Goal: Information Seeking & Learning: Compare options

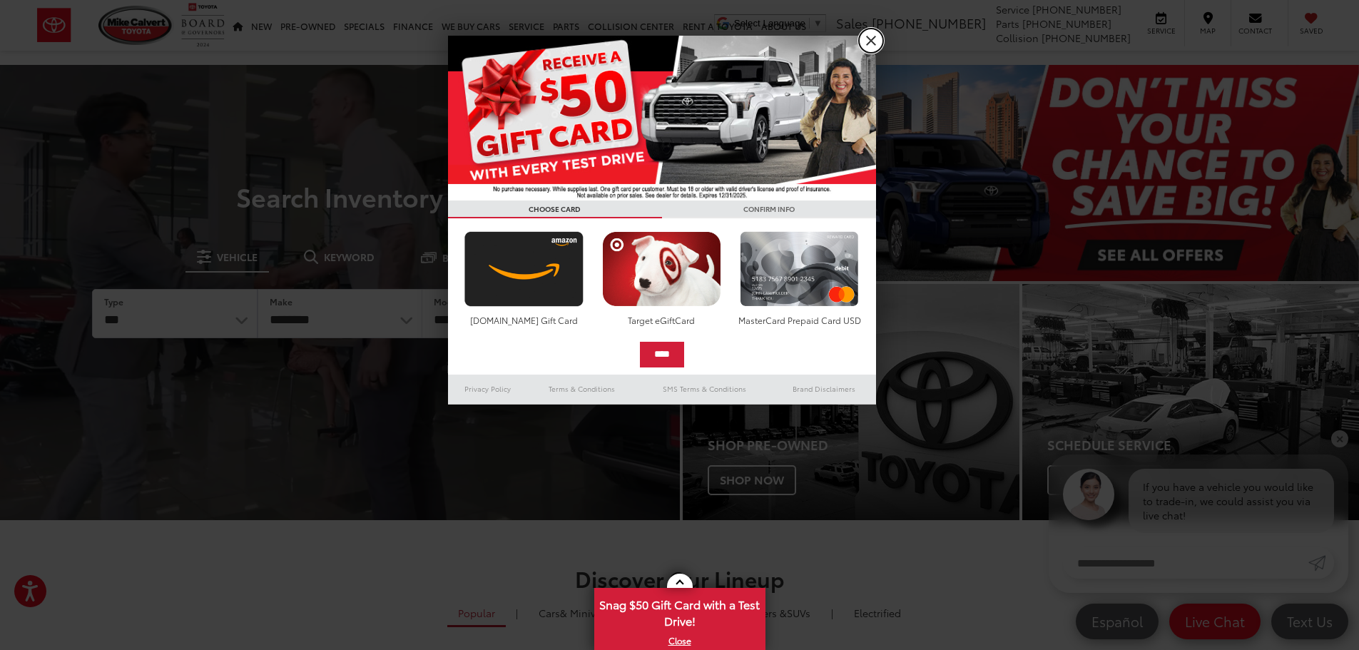
click at [876, 39] on link "X" at bounding box center [871, 41] width 24 height 24
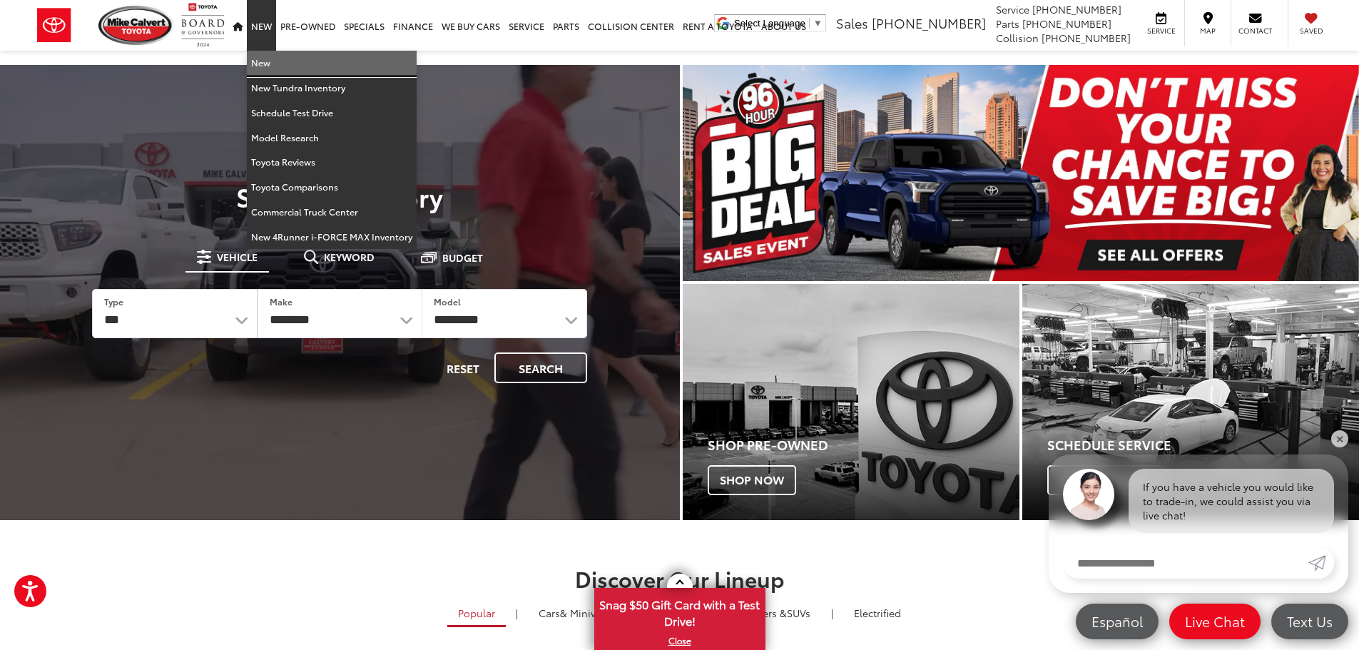
click at [282, 69] on link "New" at bounding box center [332, 63] width 170 height 25
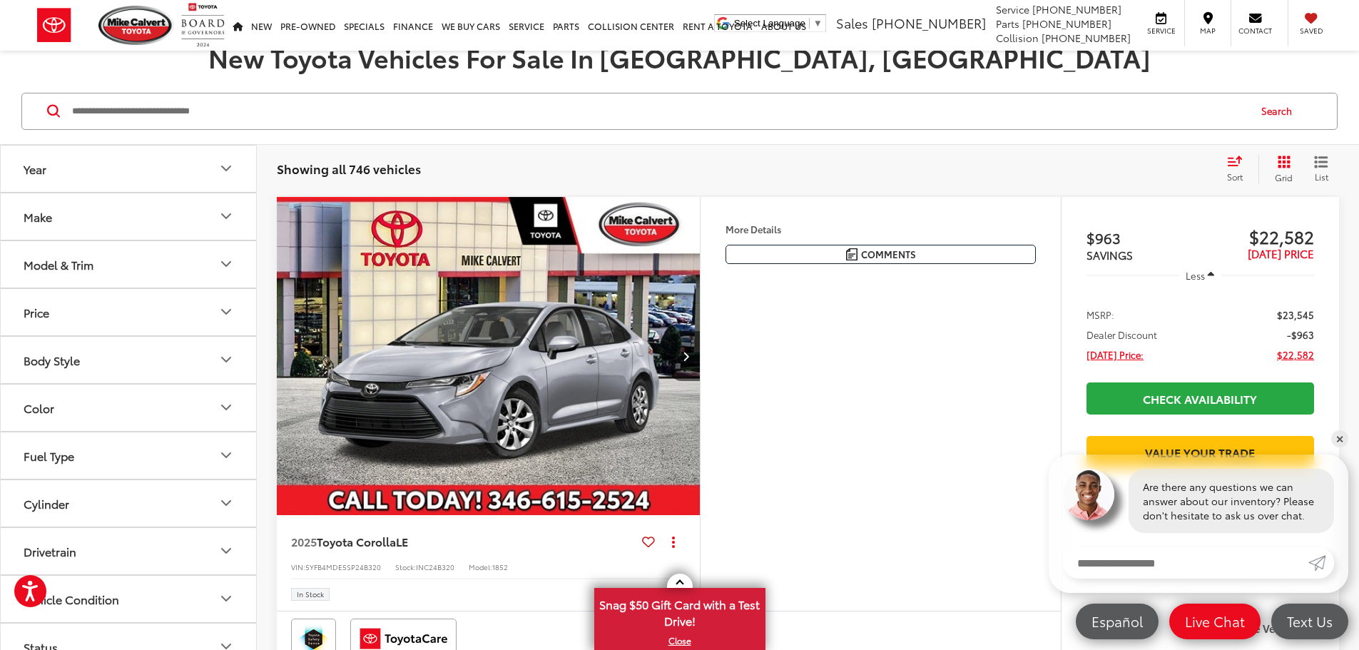
scroll to position [214, 0]
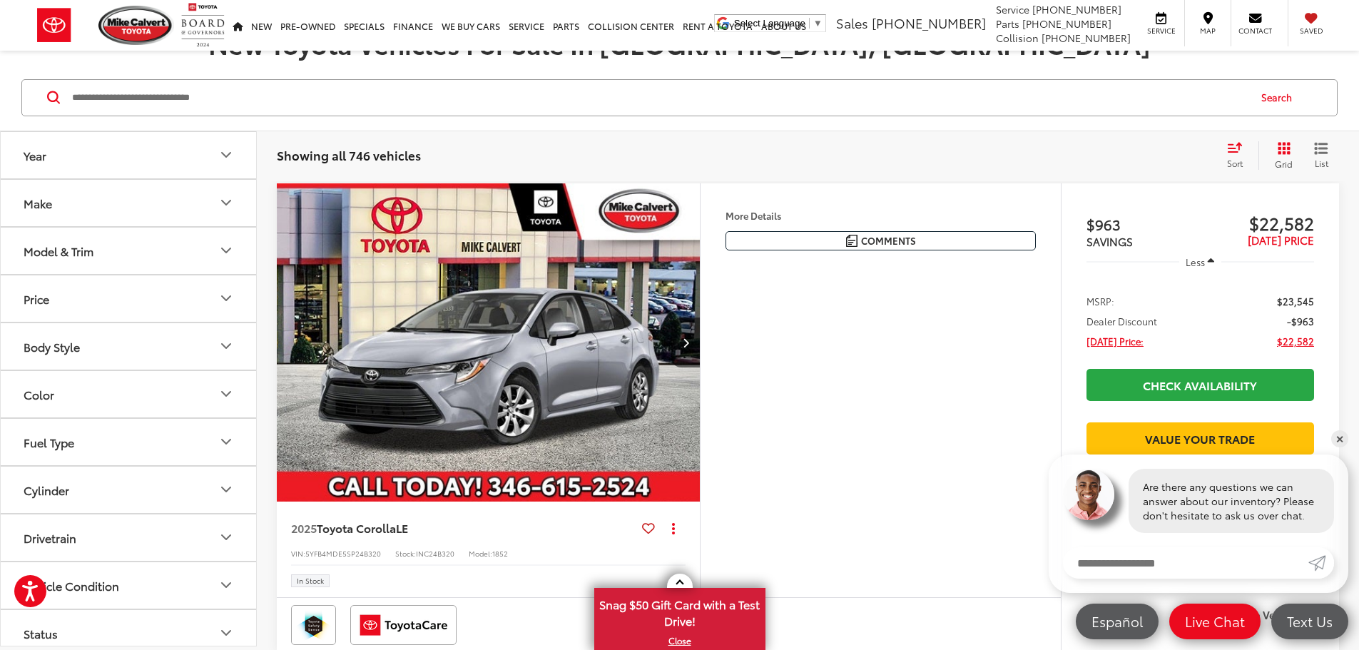
click at [91, 255] on div "Model & Trim" at bounding box center [59, 251] width 70 height 14
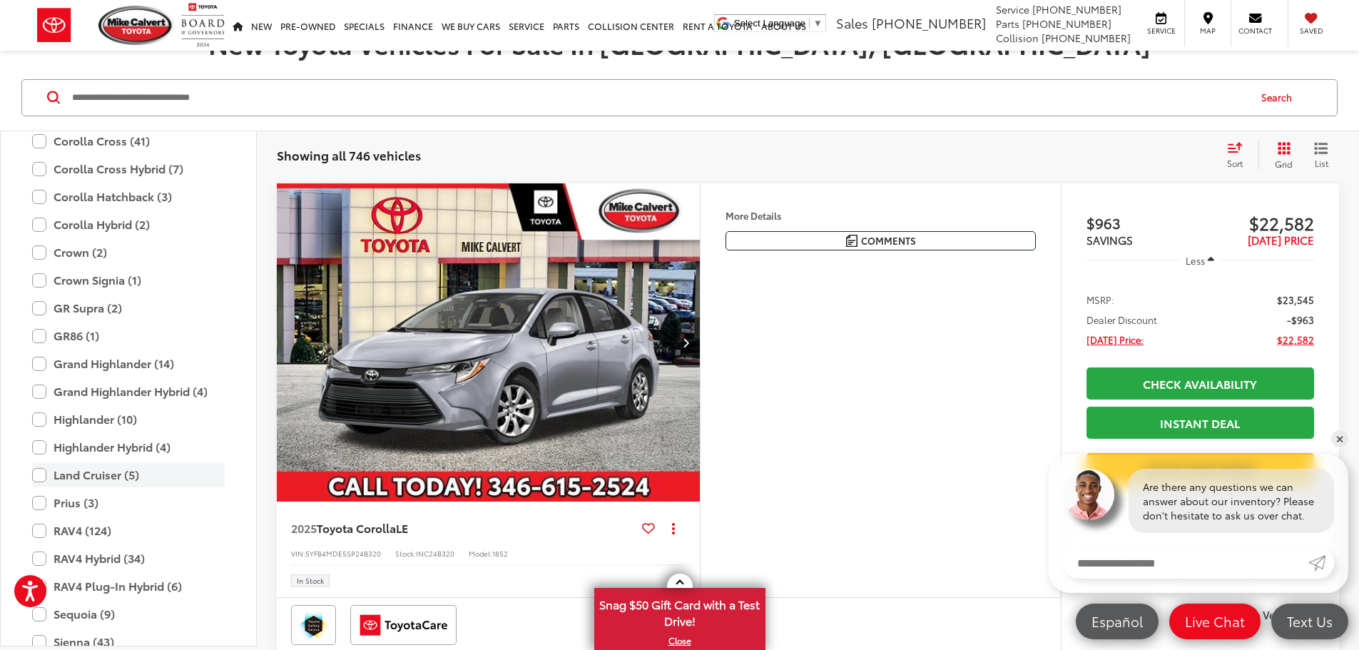
scroll to position [277, 0]
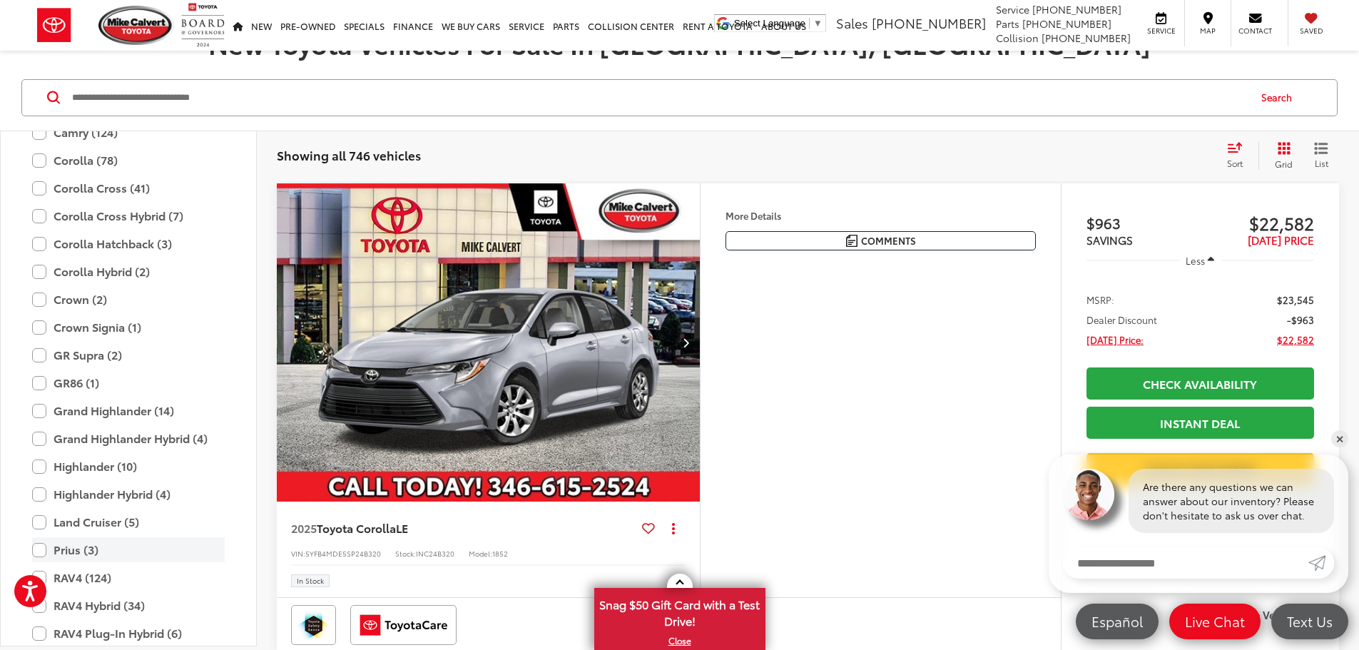
click at [43, 543] on label "Prius (3)" at bounding box center [128, 549] width 193 height 25
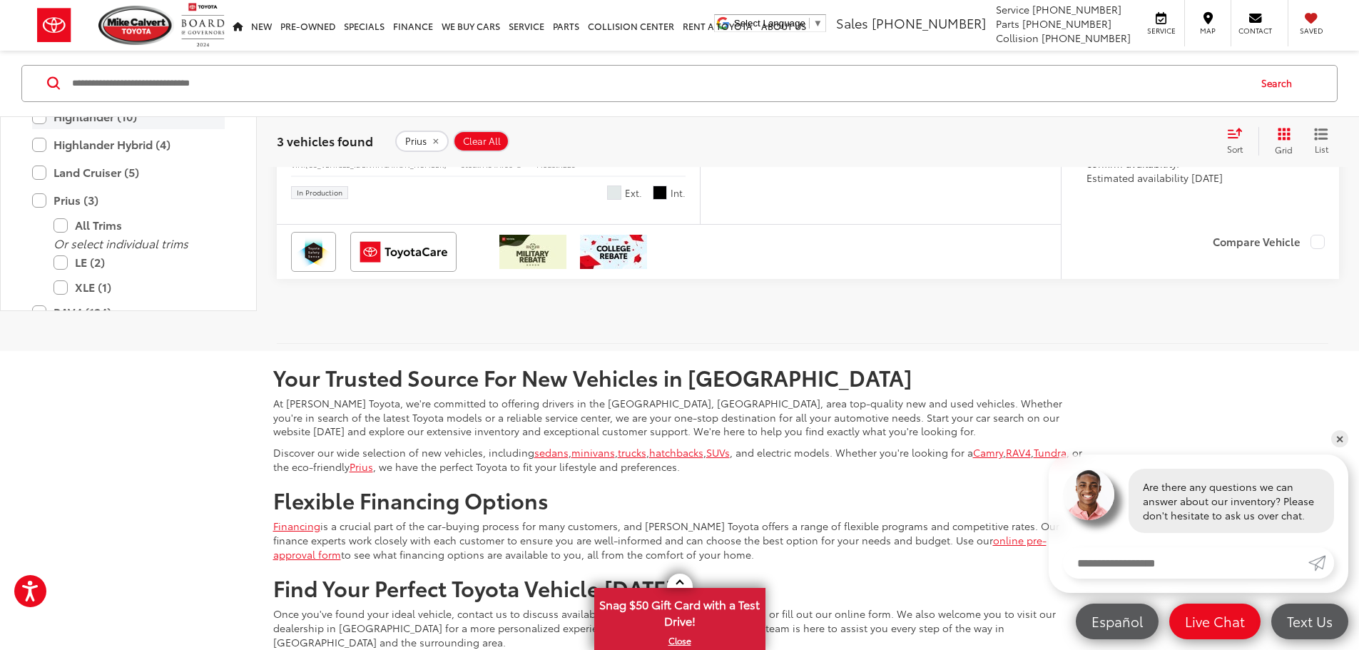
scroll to position [1569, 0]
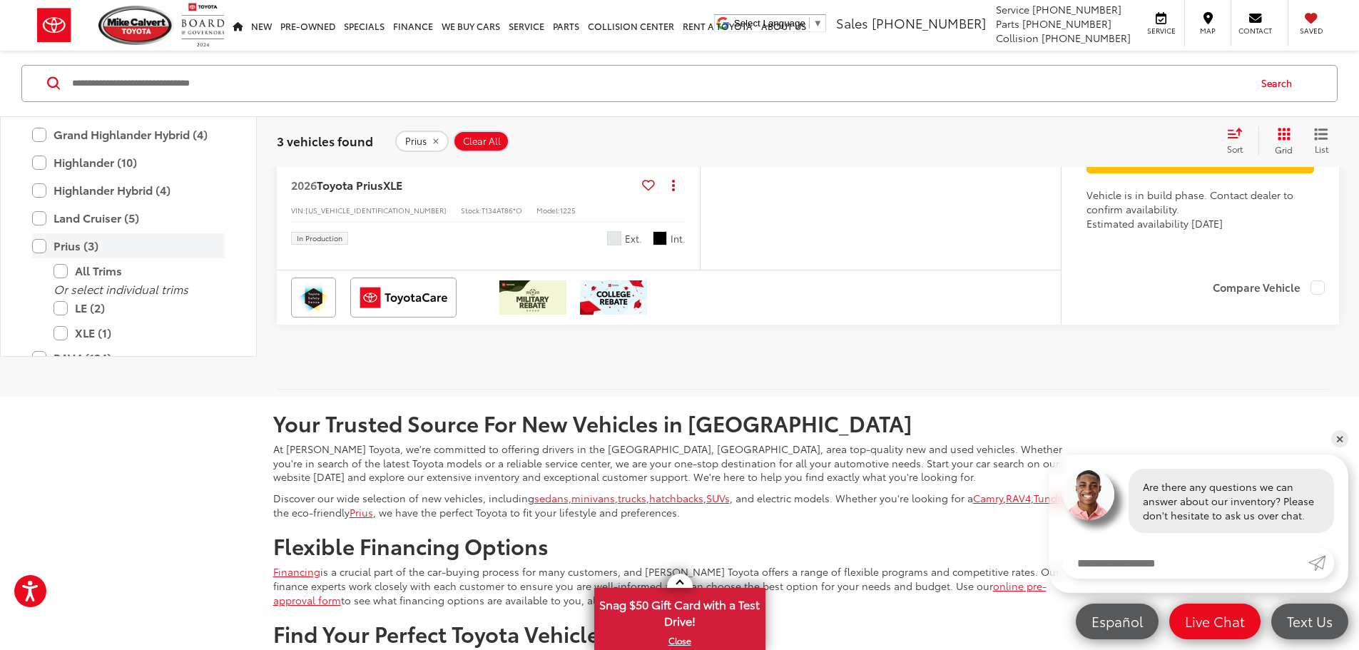
click at [39, 258] on label "Prius (3)" at bounding box center [128, 245] width 193 height 25
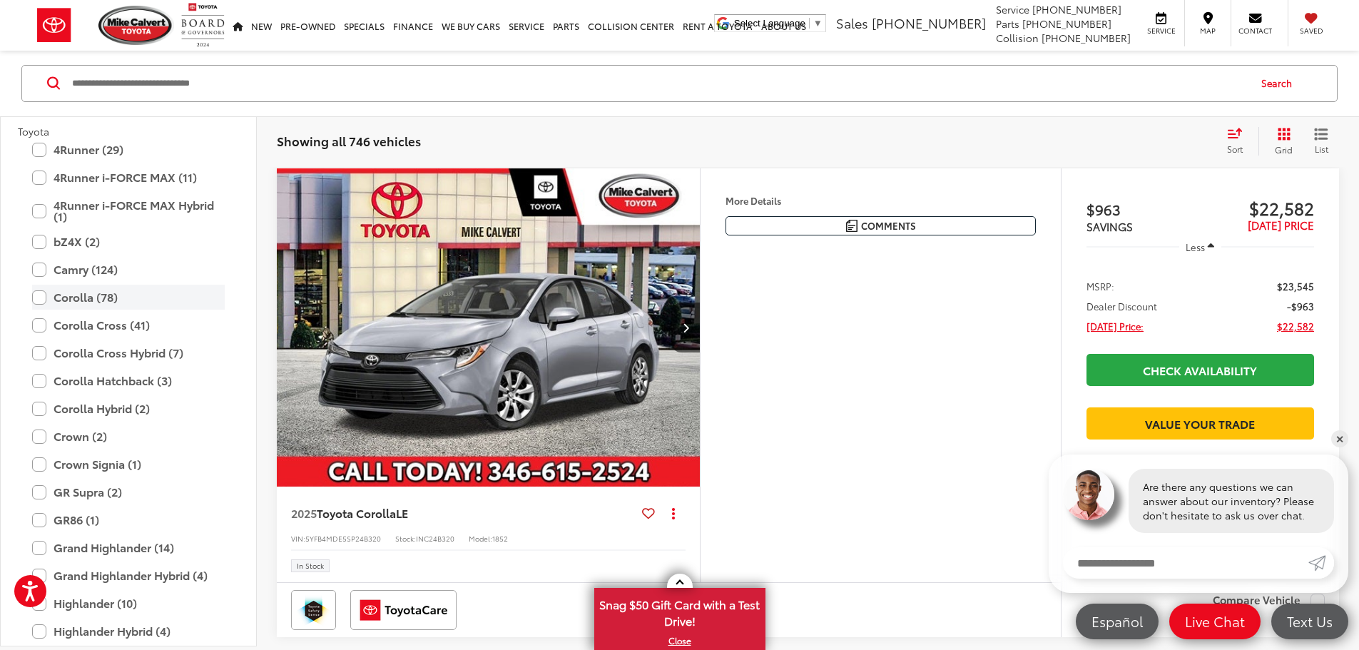
scroll to position [228, 0]
click at [36, 296] on label "Corolla (78)" at bounding box center [128, 297] width 193 height 25
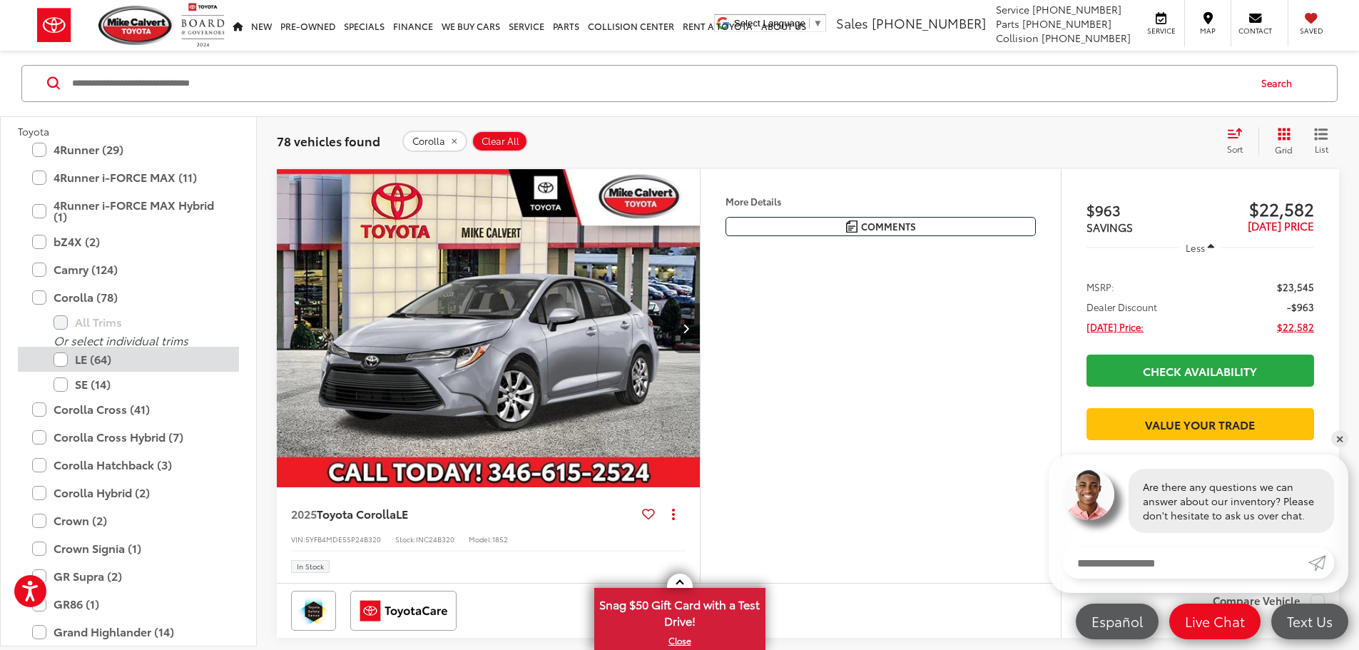
click at [63, 359] on label "LE (64)" at bounding box center [138, 359] width 171 height 25
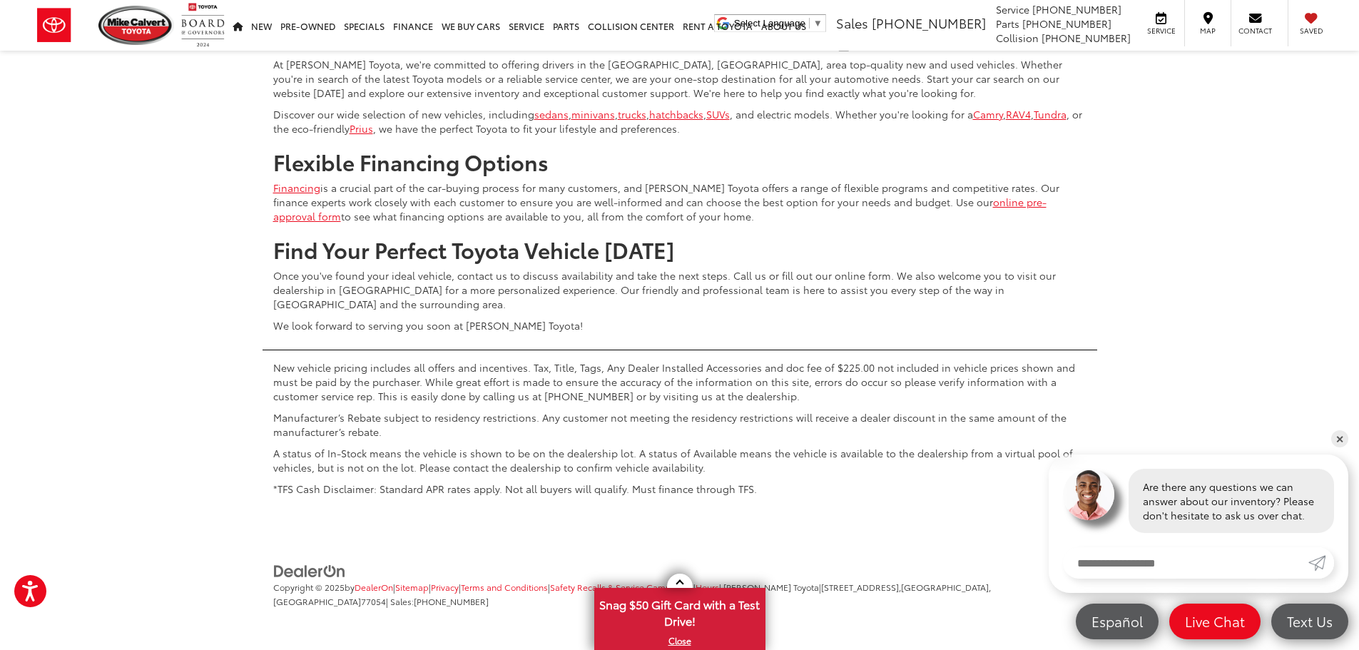
scroll to position [6638, 0]
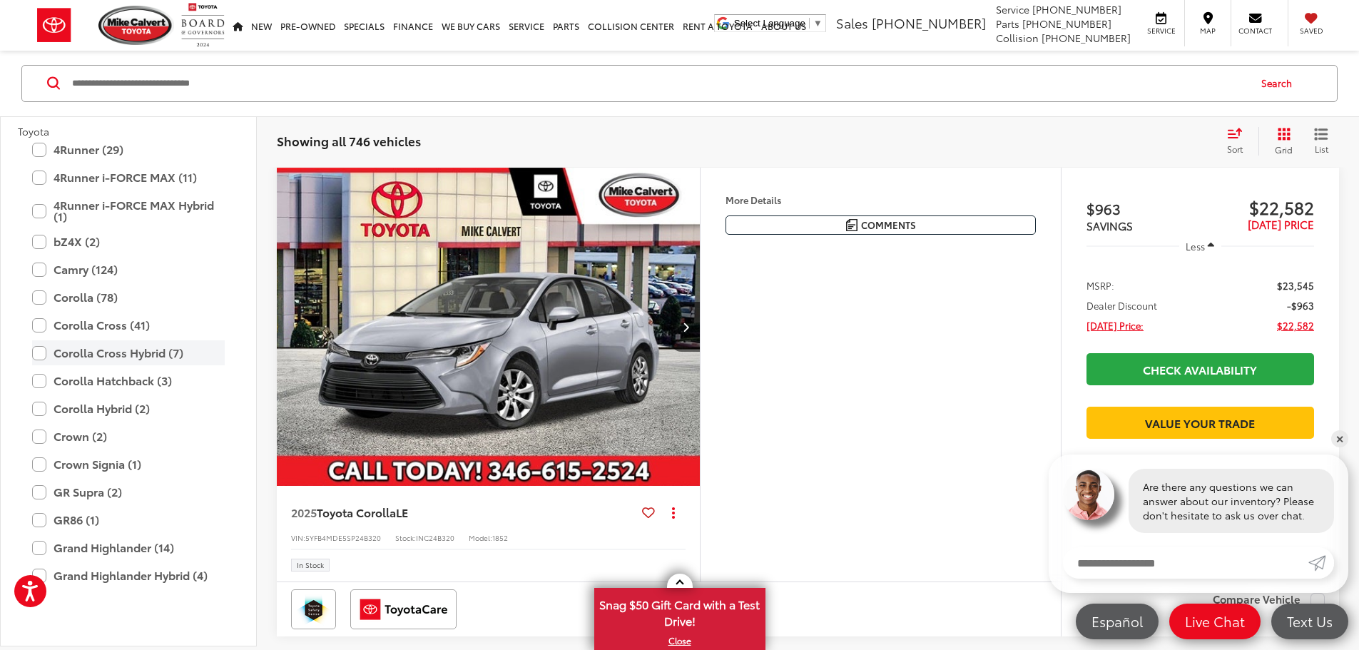
scroll to position [228, 0]
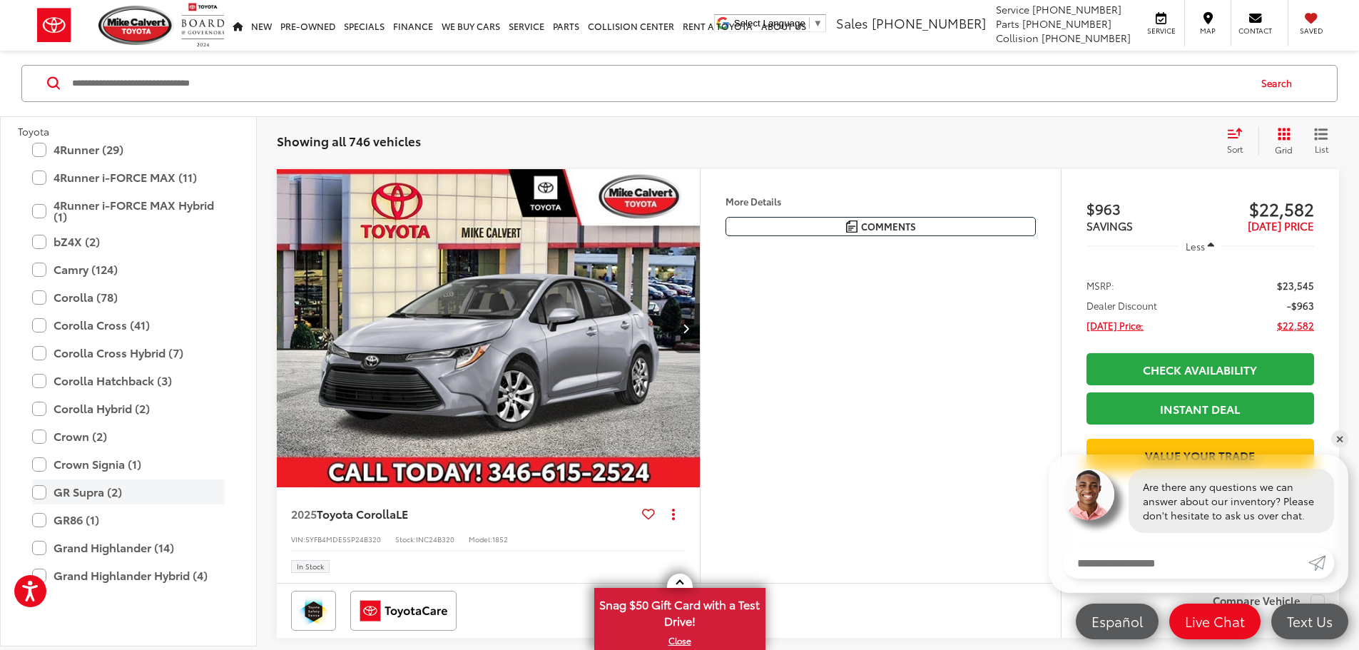
click at [38, 489] on label "GR Supra (2)" at bounding box center [128, 492] width 193 height 25
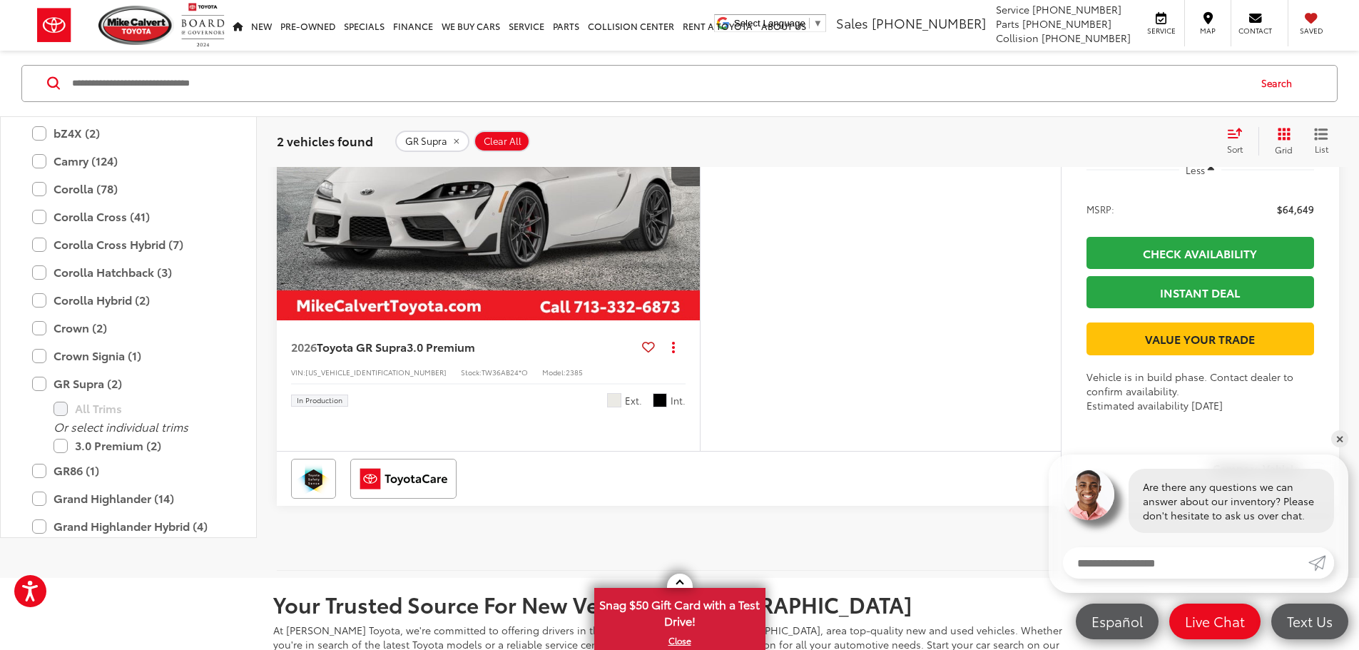
scroll to position [941, 0]
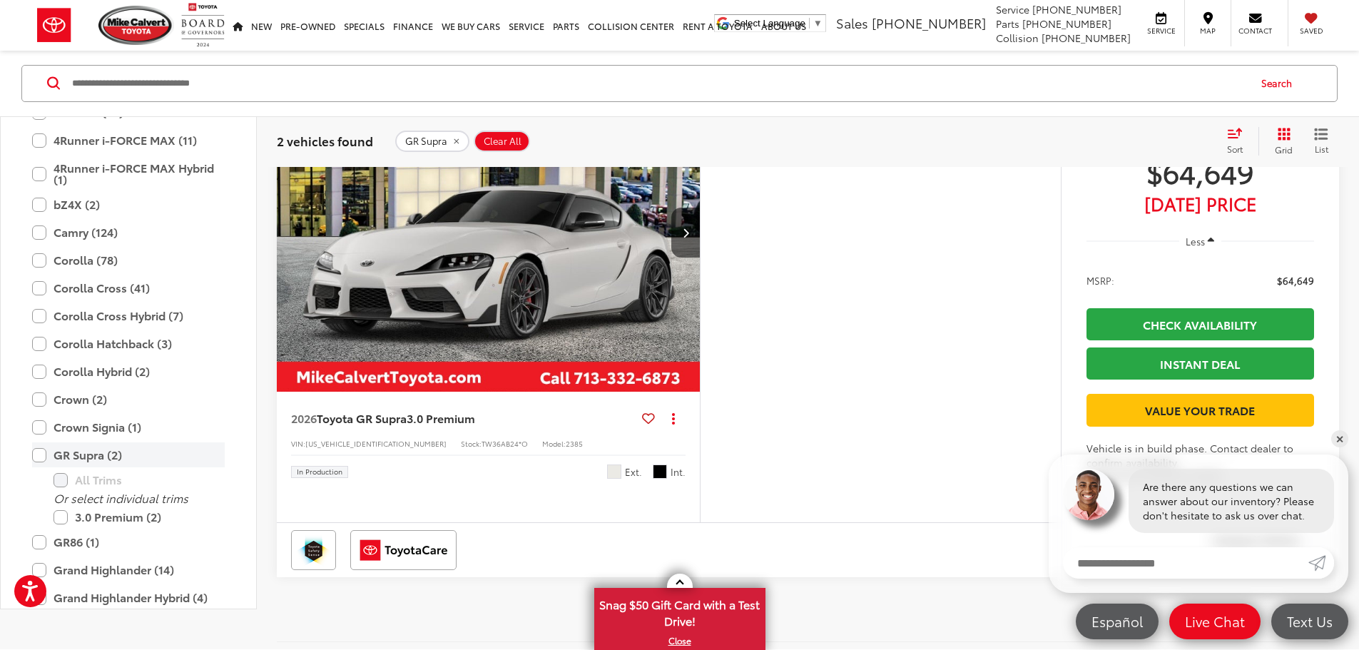
click at [38, 468] on label "GR Supra (2)" at bounding box center [128, 455] width 193 height 25
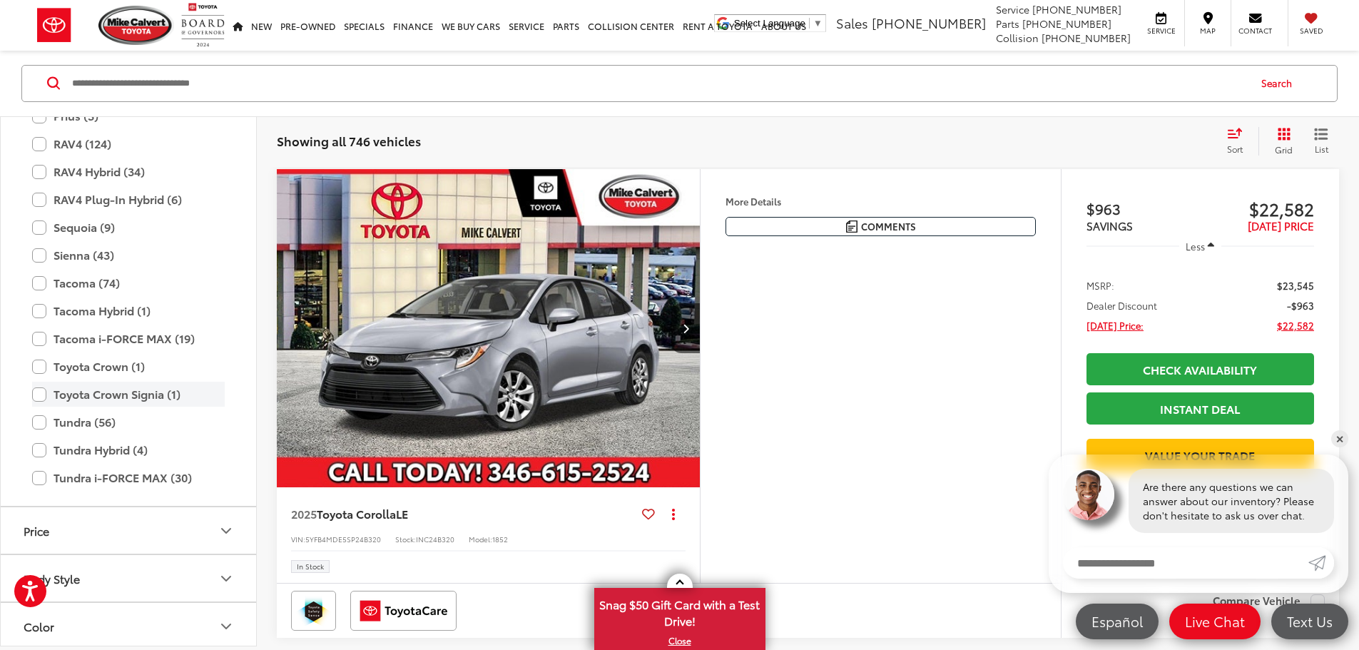
scroll to position [767, 0]
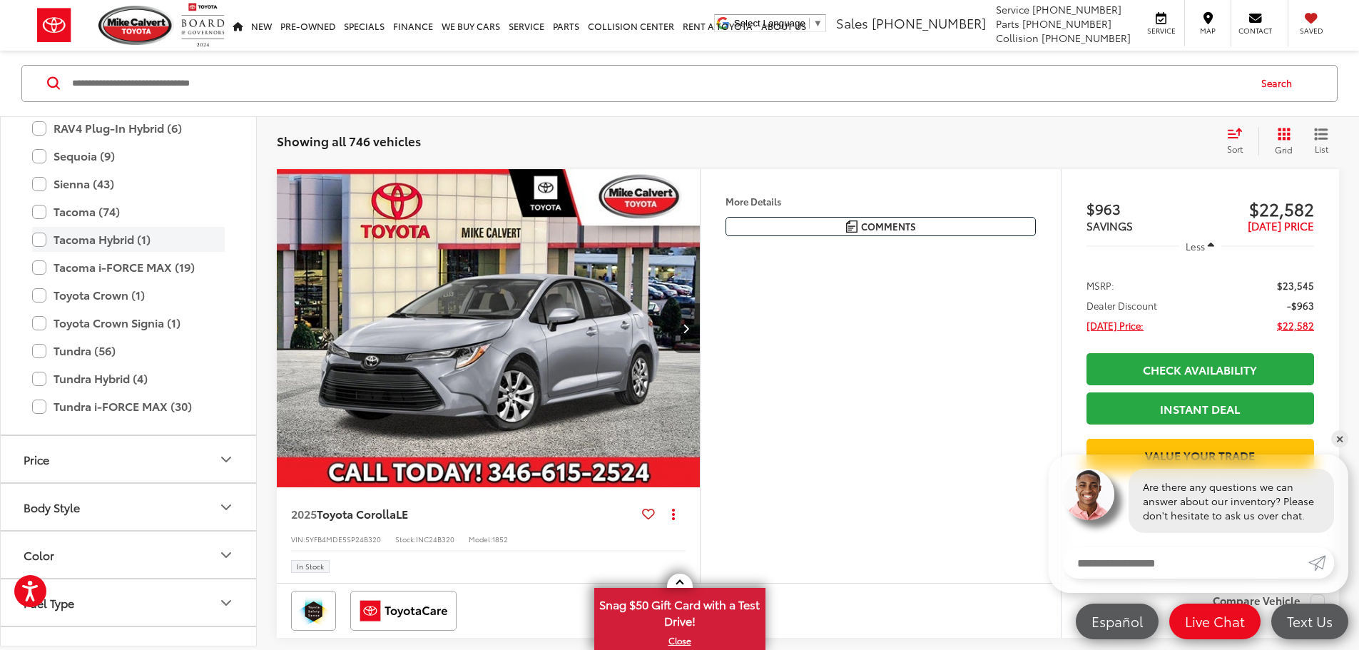
click at [41, 237] on label "Tacoma Hybrid (1)" at bounding box center [128, 239] width 193 height 25
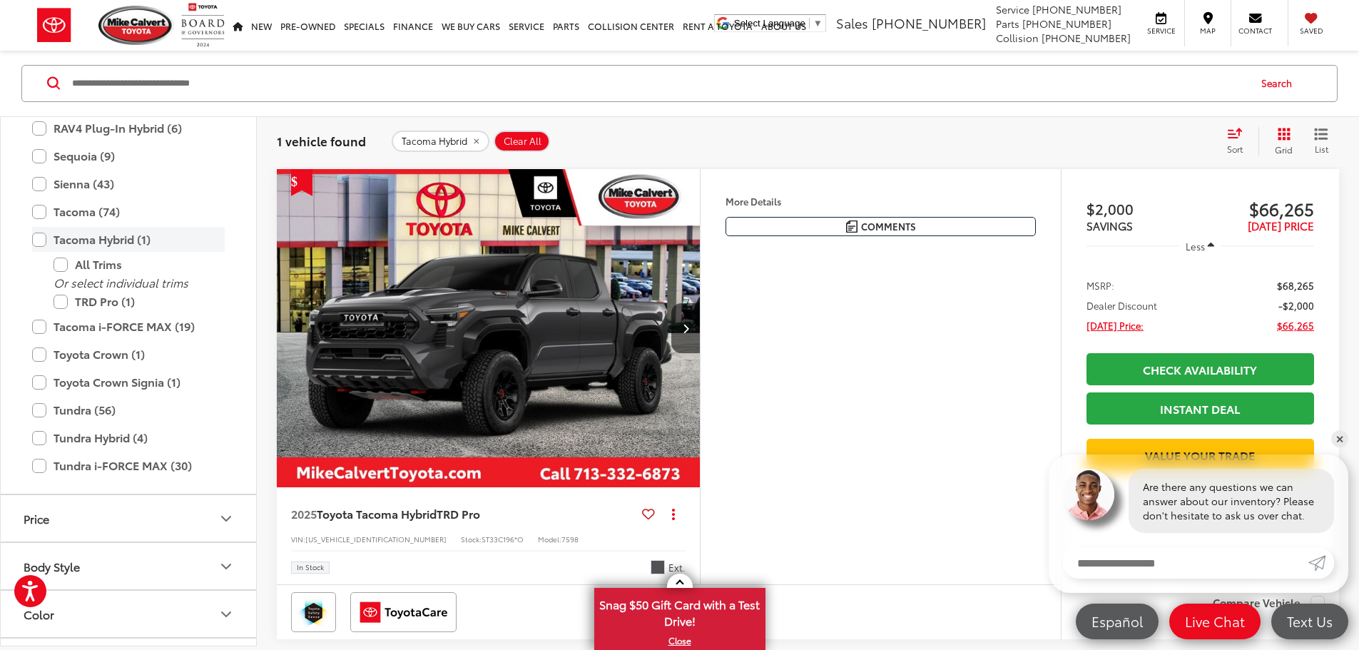
click at [41, 237] on label "Tacoma Hybrid (1)" at bounding box center [128, 239] width 193 height 25
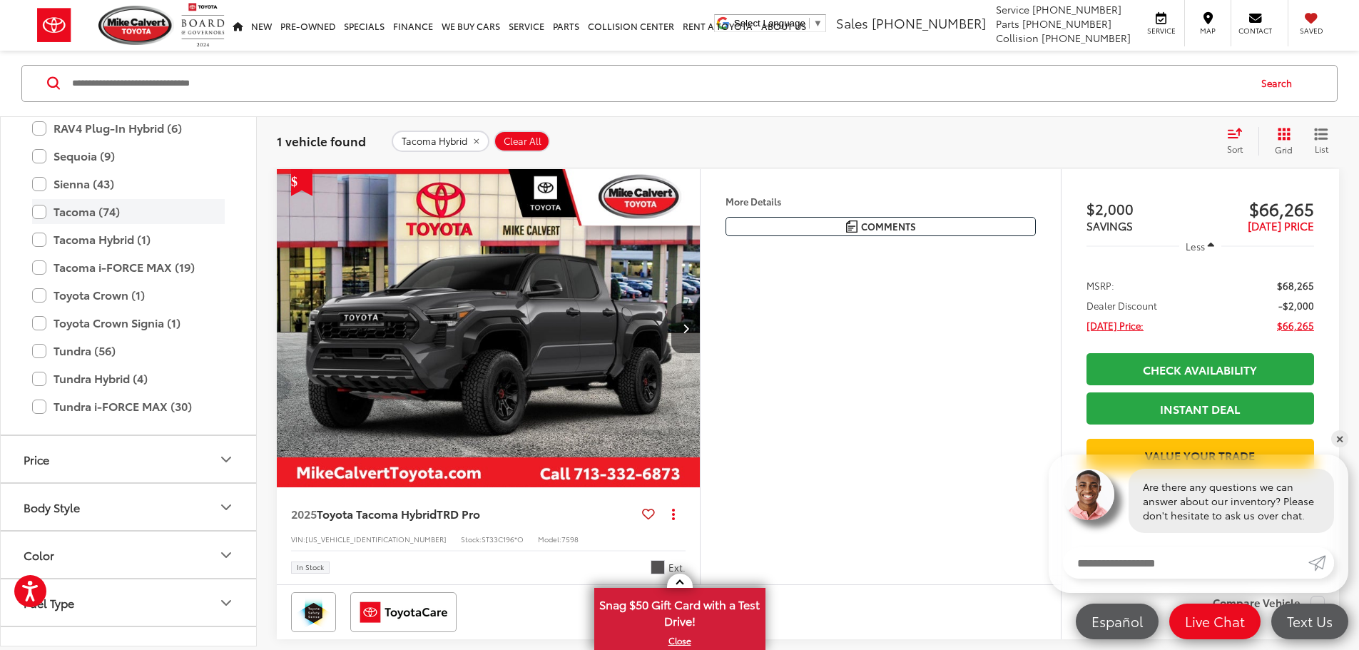
click at [41, 215] on label "Tacoma (74)" at bounding box center [128, 212] width 193 height 25
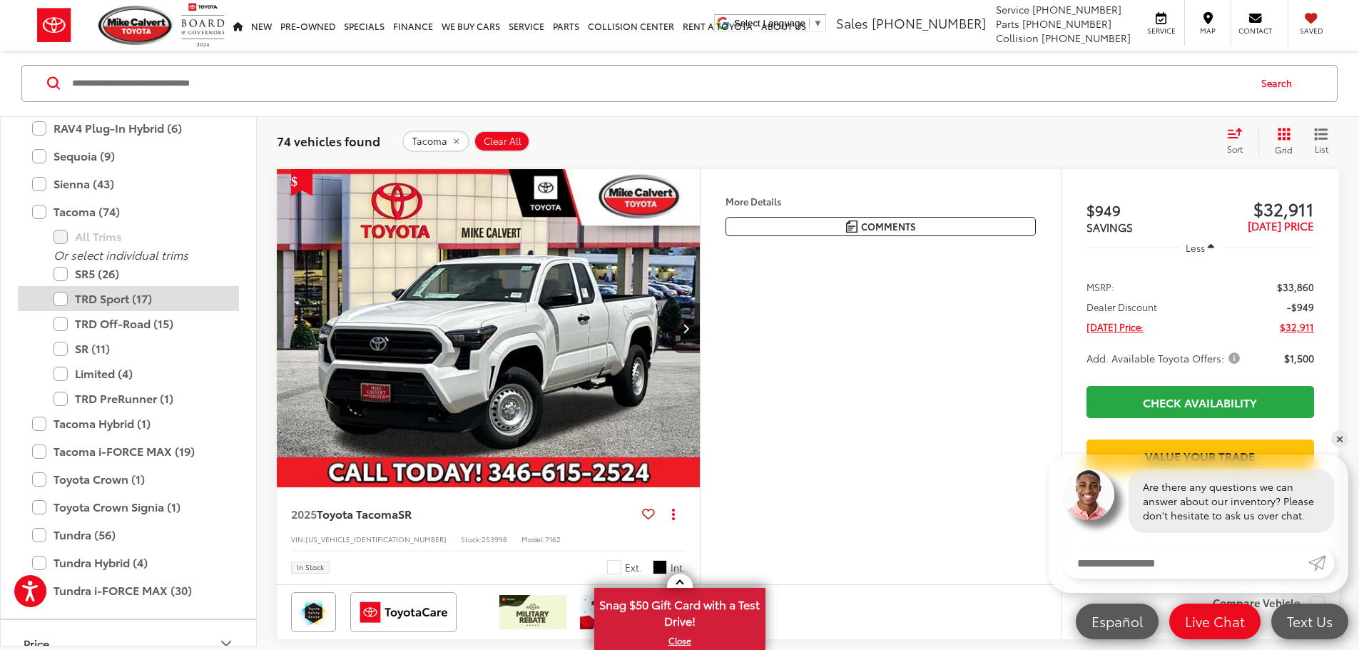
click at [59, 300] on label "TRD Sport (17)" at bounding box center [138, 299] width 171 height 25
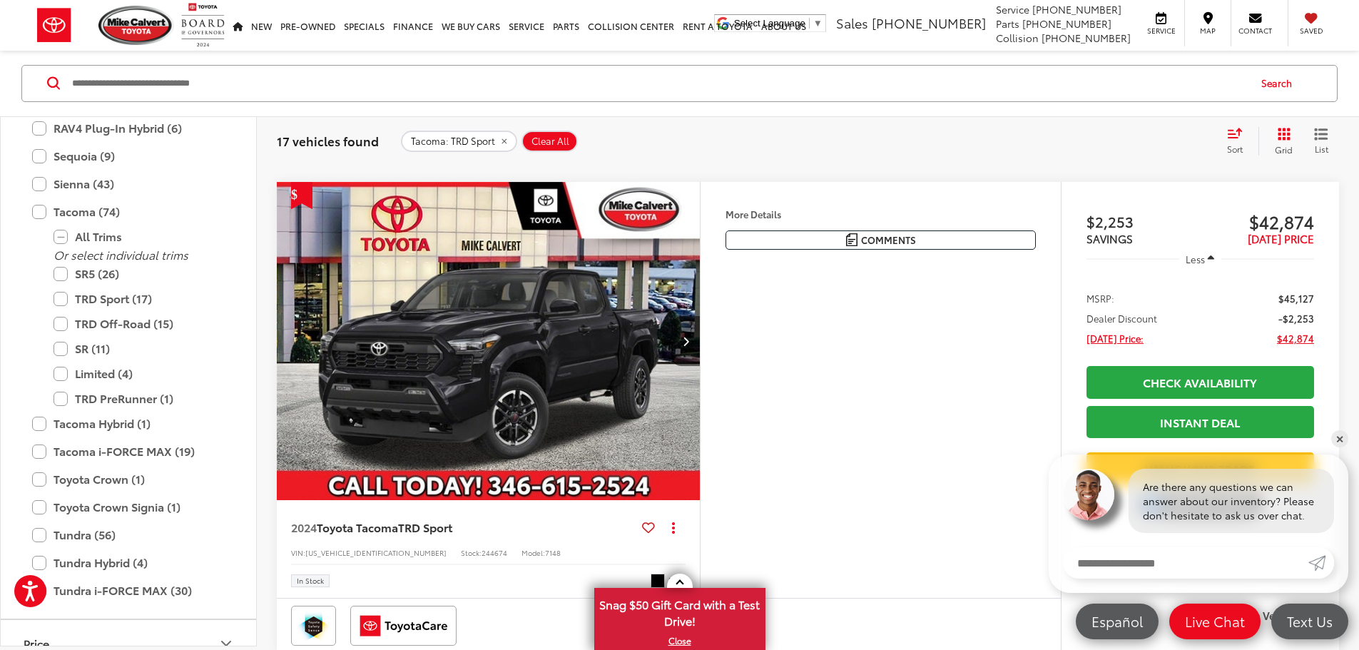
scroll to position [799, 0]
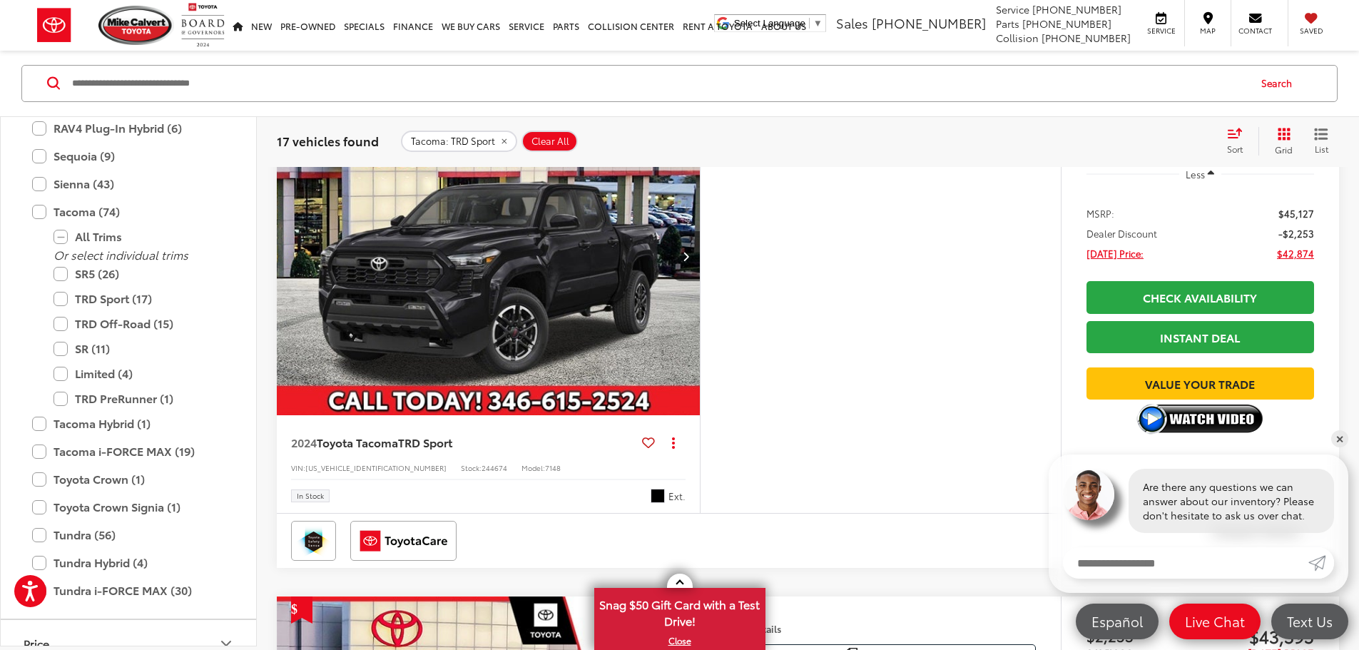
click at [700, 281] on button "Next image" at bounding box center [685, 256] width 29 height 50
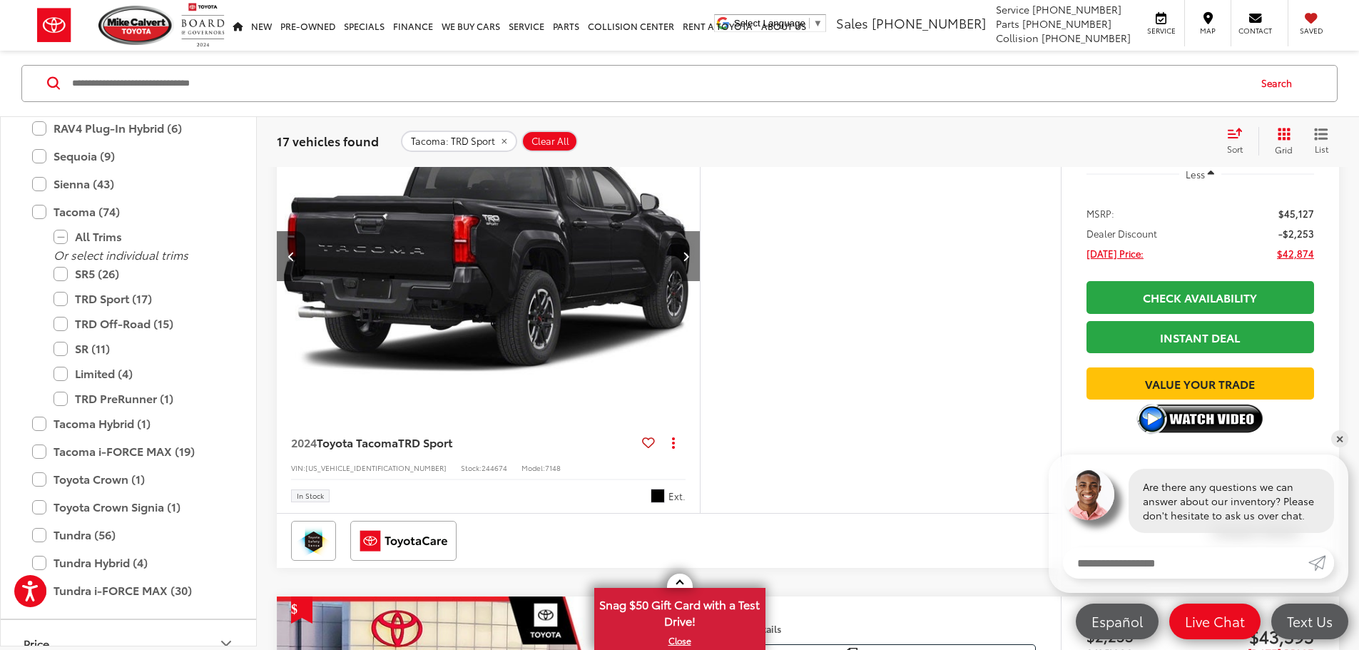
click at [700, 281] on button "Next image" at bounding box center [685, 256] width 29 height 50
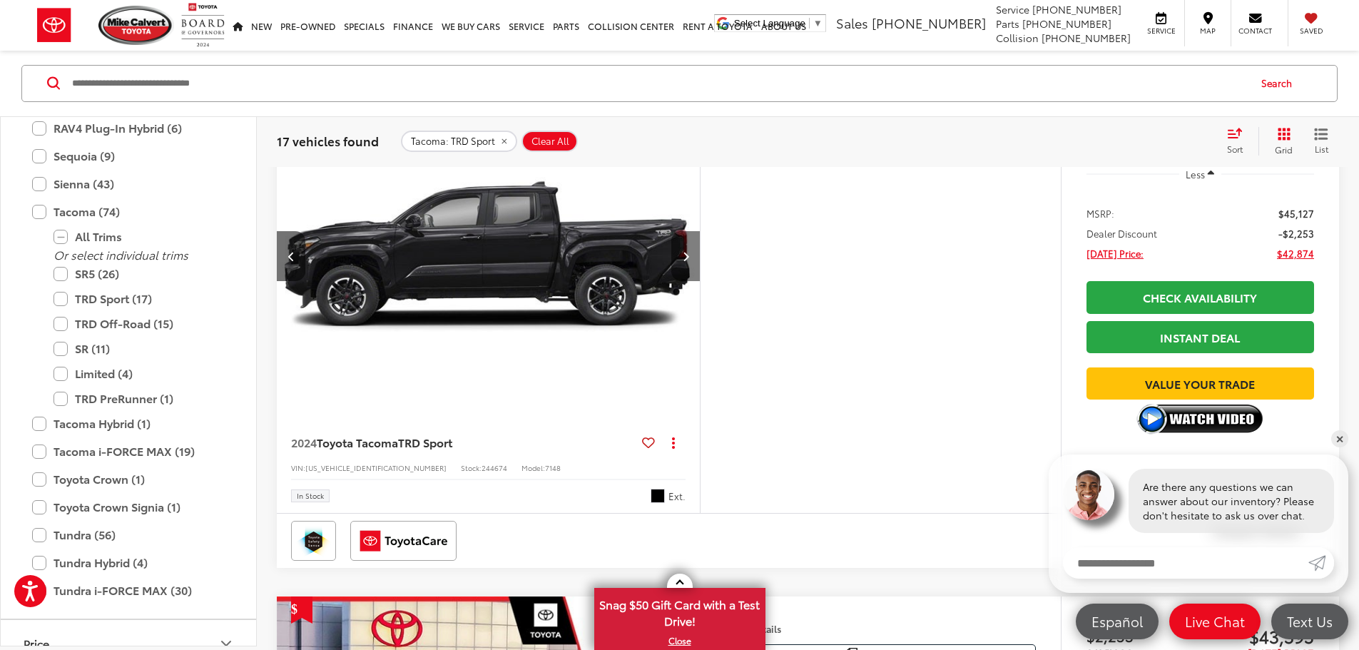
click at [700, 281] on button "Next image" at bounding box center [685, 256] width 29 height 50
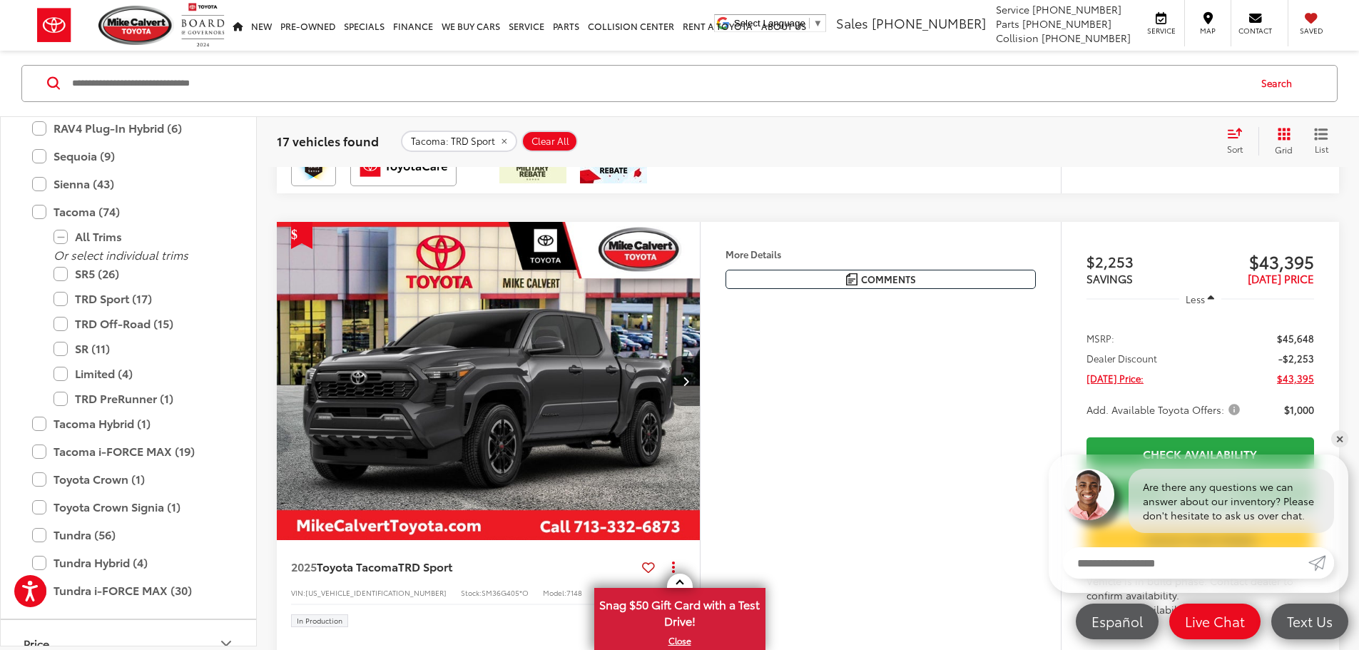
scroll to position [4650, 0]
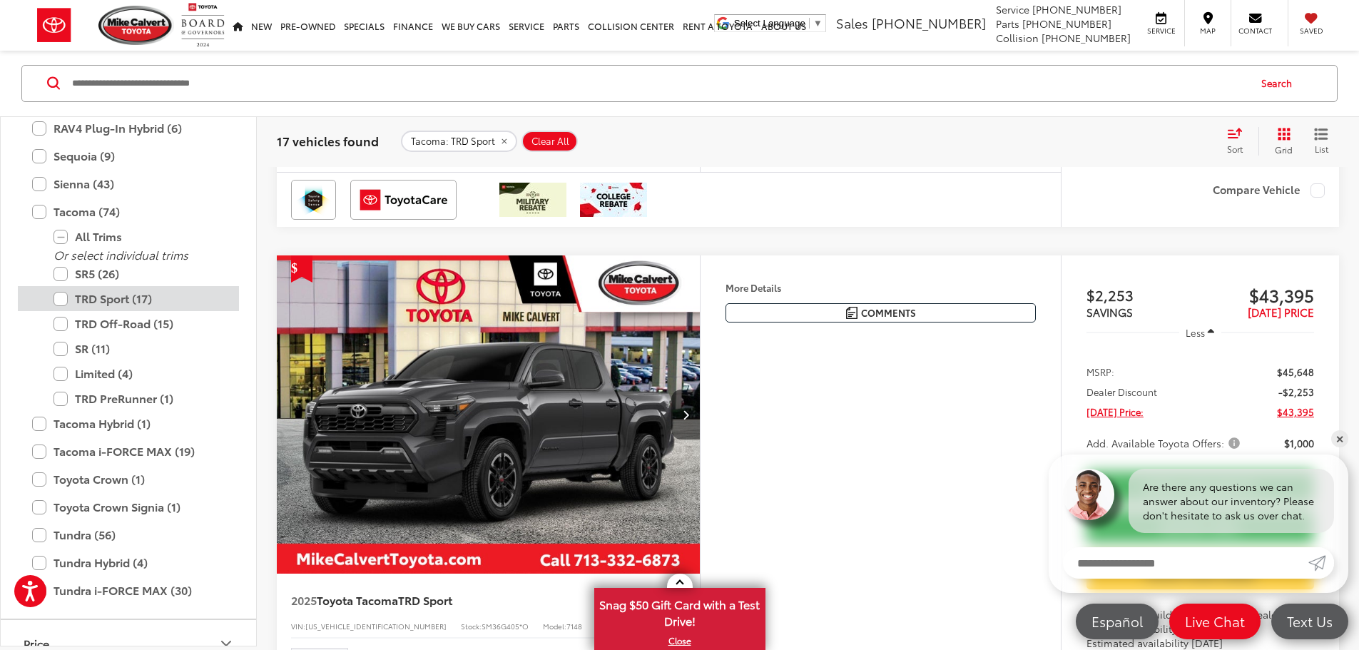
click at [62, 293] on label "TRD Sport (17)" at bounding box center [138, 299] width 171 height 25
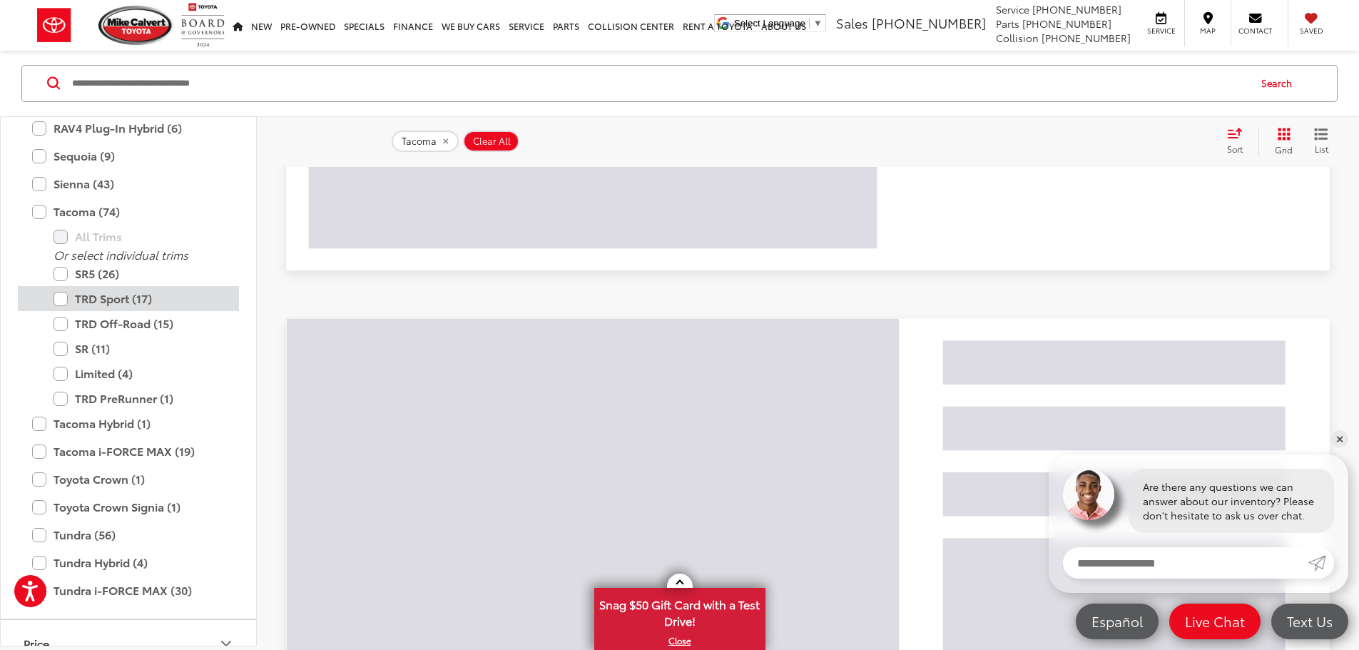
scroll to position [998, 0]
